Goal: Task Accomplishment & Management: Manage account settings

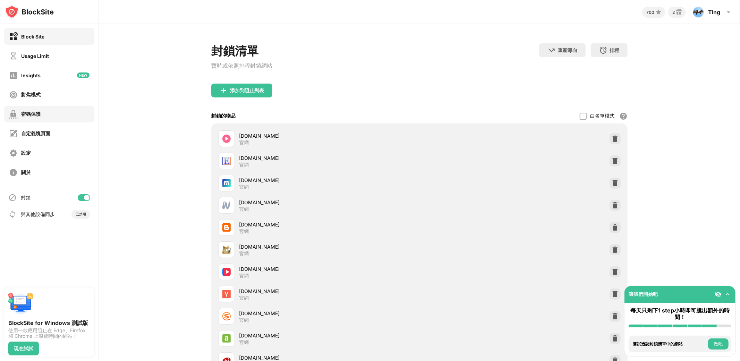
click at [37, 118] on div "密碼保護" at bounding box center [25, 114] width 32 height 9
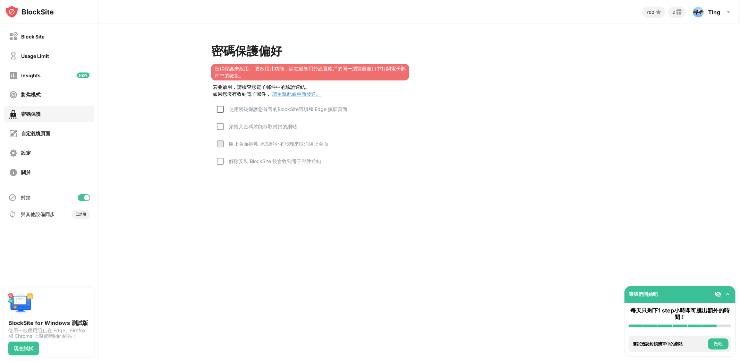
click at [219, 108] on div at bounding box center [220, 109] width 7 height 7
click at [226, 128] on div "須輸入密碼才能存取封鎖的網站" at bounding box center [260, 126] width 73 height 7
click at [219, 140] on div at bounding box center [220, 143] width 7 height 7
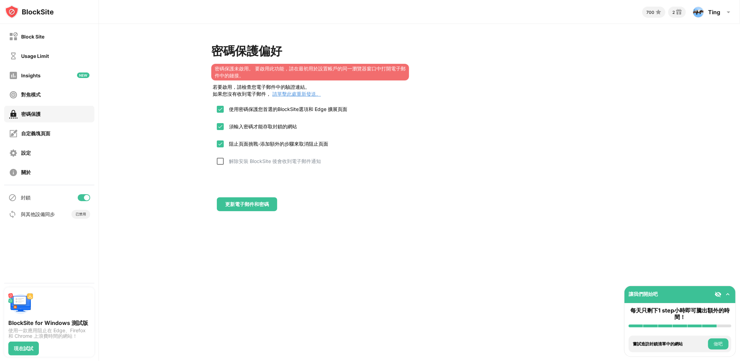
click at [219, 158] on div at bounding box center [220, 161] width 7 height 7
click at [222, 141] on img at bounding box center [221, 144] width 6 height 6
click at [222, 162] on div at bounding box center [220, 161] width 7 height 7
click at [220, 144] on div at bounding box center [220, 143] width 7 height 7
click at [259, 202] on div "更新電子郵件和密碼" at bounding box center [247, 205] width 44 height 6
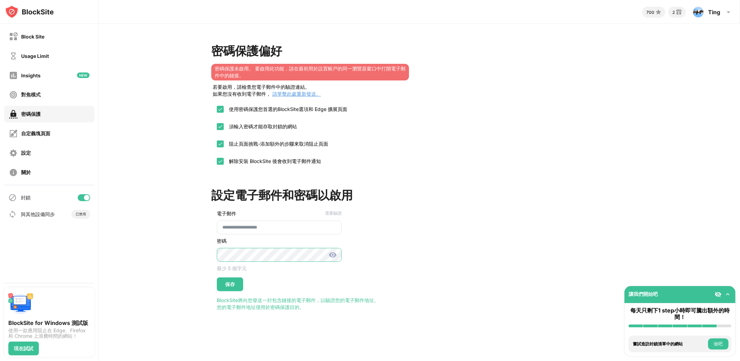
click at [205, 244] on div "**********" at bounding box center [419, 177] width 641 height 306
click at [236, 278] on div "保存" at bounding box center [230, 285] width 26 height 14
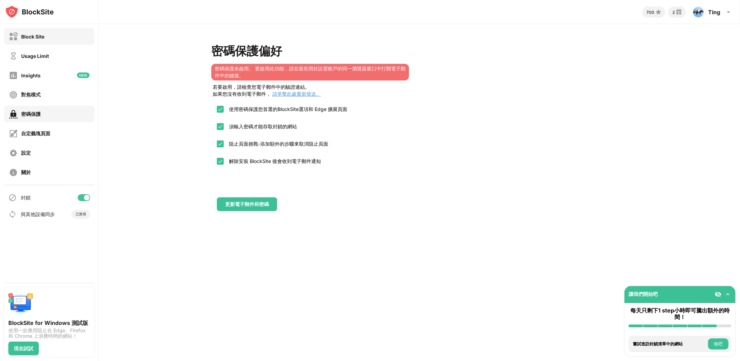
click at [40, 39] on div "Block Site" at bounding box center [32, 37] width 23 height 6
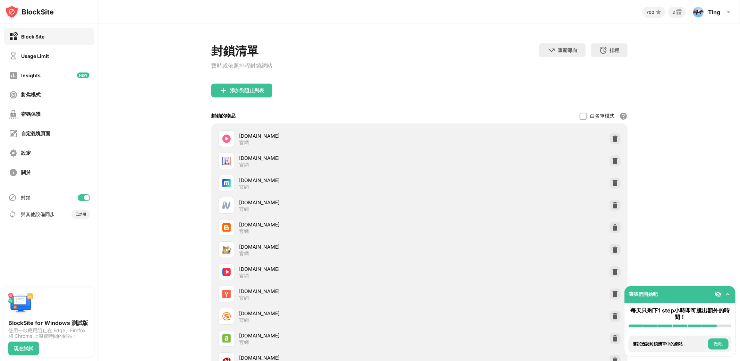
click at [48, 114] on div "密碼保護" at bounding box center [49, 114] width 90 height 17
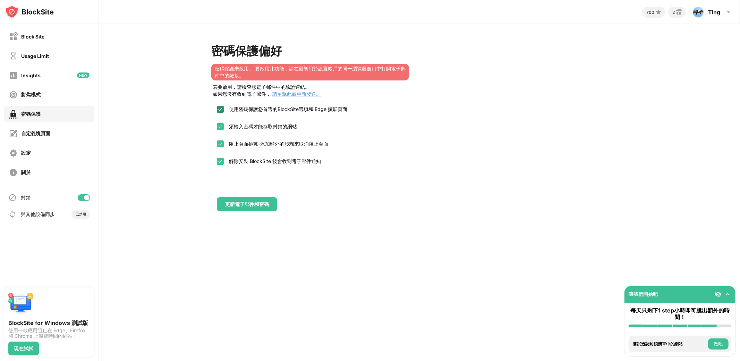
click at [220, 107] on img at bounding box center [221, 110] width 6 height 6
click at [219, 126] on img at bounding box center [221, 127] width 6 height 6
click at [222, 144] on div at bounding box center [220, 143] width 7 height 7
click at [219, 161] on img at bounding box center [221, 162] width 6 height 6
click at [220, 142] on img at bounding box center [221, 144] width 6 height 6
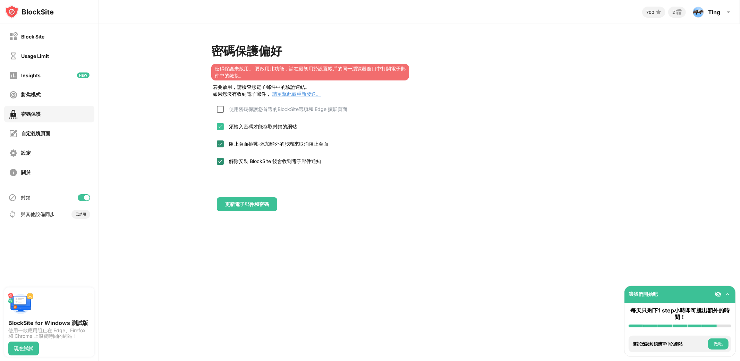
click at [218, 124] on img at bounding box center [221, 127] width 6 height 6
click at [221, 163] on div at bounding box center [220, 161] width 7 height 7
click at [224, 159] on div "解除安裝 BlockSite 後會收到電子郵件通知" at bounding box center [272, 161] width 97 height 7
click at [217, 125] on div at bounding box center [220, 126] width 7 height 7
click at [222, 127] on img at bounding box center [221, 127] width 6 height 6
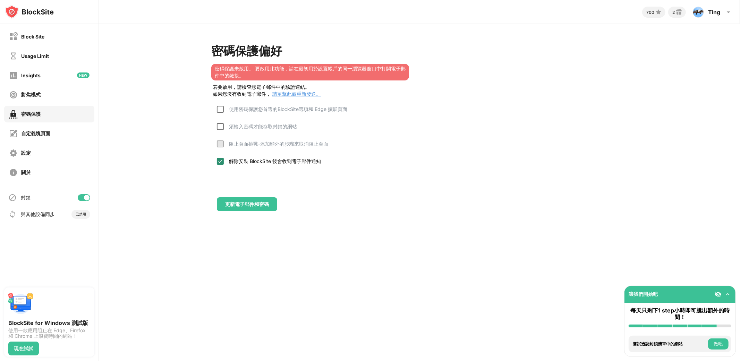
click at [220, 162] on img at bounding box center [221, 162] width 6 height 6
click at [221, 160] on div at bounding box center [220, 161] width 7 height 7
click at [219, 162] on div at bounding box center [220, 161] width 7 height 7
click at [36, 35] on div "Block Site" at bounding box center [32, 37] width 23 height 6
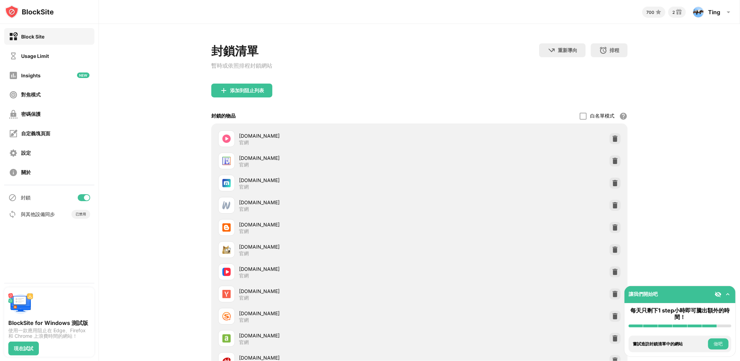
click at [85, 199] on div at bounding box center [87, 198] width 6 height 6
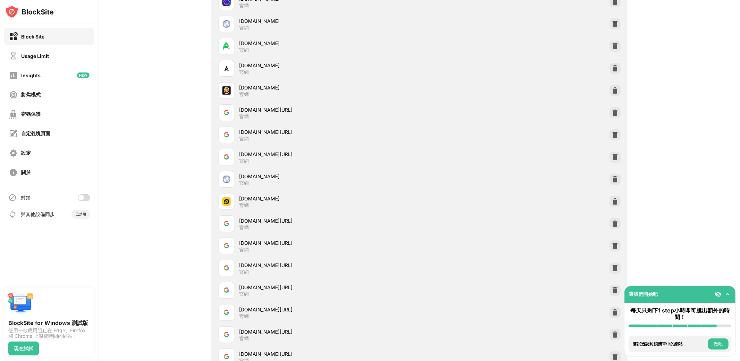
scroll to position [31197, 0]
drag, startPoint x: 171, startPoint y: 177, endPoint x: 198, endPoint y: 181, distance: 27.6
click at [239, 195] on div "[DOMAIN_NAME][URL]" at bounding box center [329, 198] width 180 height 7
click at [619, 198] on img at bounding box center [615, 201] width 7 height 7
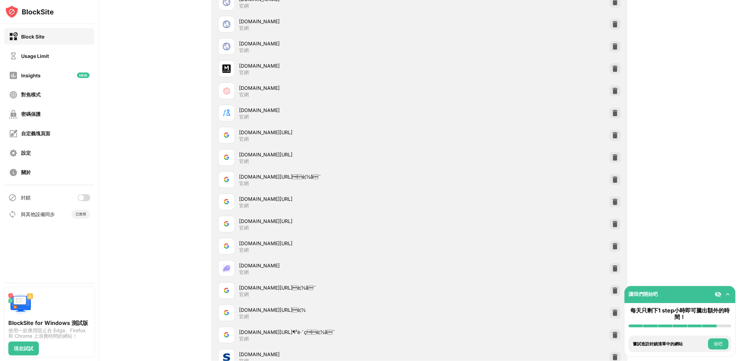
click at [84, 197] on div at bounding box center [84, 197] width 12 height 7
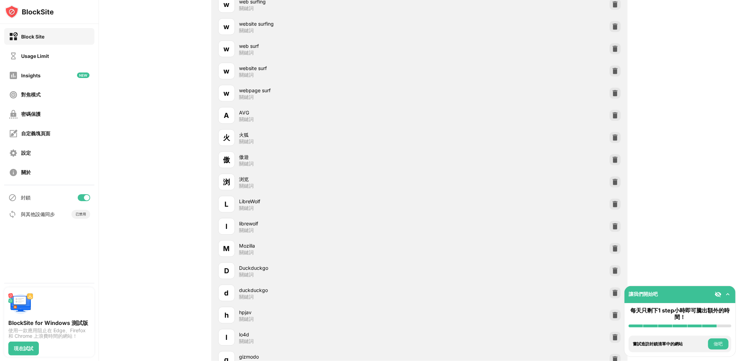
scroll to position [105176, 0]
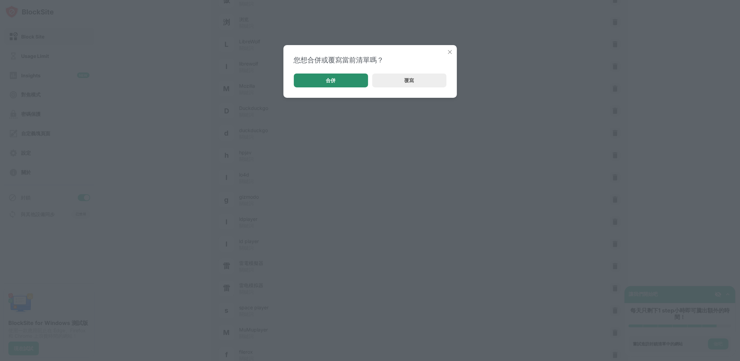
click at [331, 79] on div "合併" at bounding box center [331, 81] width 10 height 6
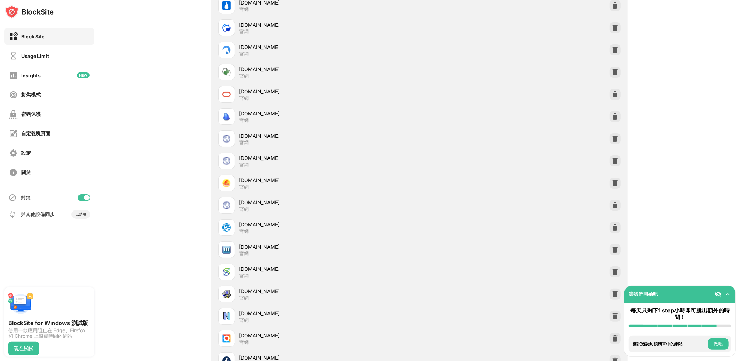
scroll to position [1794, 0]
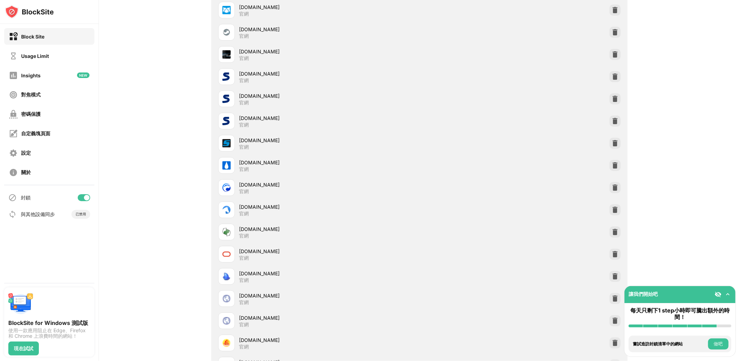
click at [51, 119] on div "密碼保護" at bounding box center [49, 114] width 90 height 17
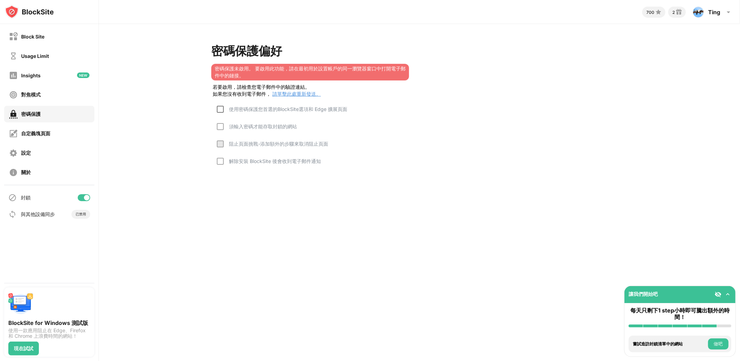
click at [219, 108] on div at bounding box center [220, 109] width 7 height 7
click at [223, 127] on div at bounding box center [220, 126] width 7 height 7
click at [217, 143] on div at bounding box center [220, 143] width 7 height 7
click at [222, 161] on div at bounding box center [220, 161] width 7 height 7
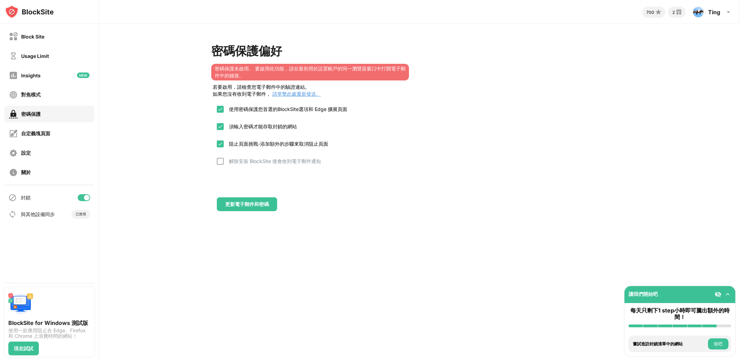
click at [221, 147] on div "阻止頁面挑戰-添加額外的步驟來取消阻止頁面" at bounding box center [272, 148] width 111 height 17
click at [219, 143] on div at bounding box center [220, 143] width 7 height 7
click at [220, 161] on div at bounding box center [220, 161] width 7 height 7
click at [256, 207] on div "更新電子郵件和密碼" at bounding box center [247, 204] width 60 height 14
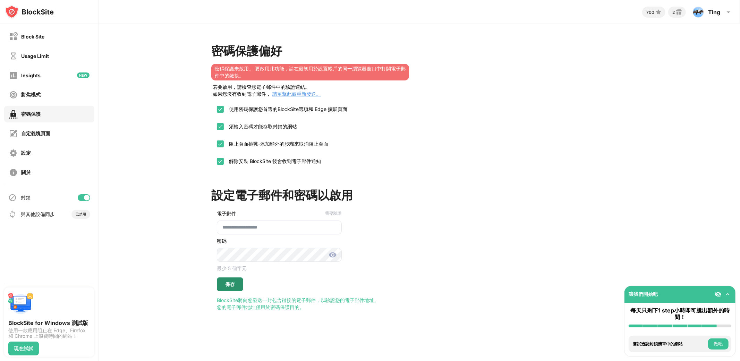
click at [235, 286] on div "保存" at bounding box center [230, 285] width 26 height 14
